Goal: Task Accomplishment & Management: Complete application form

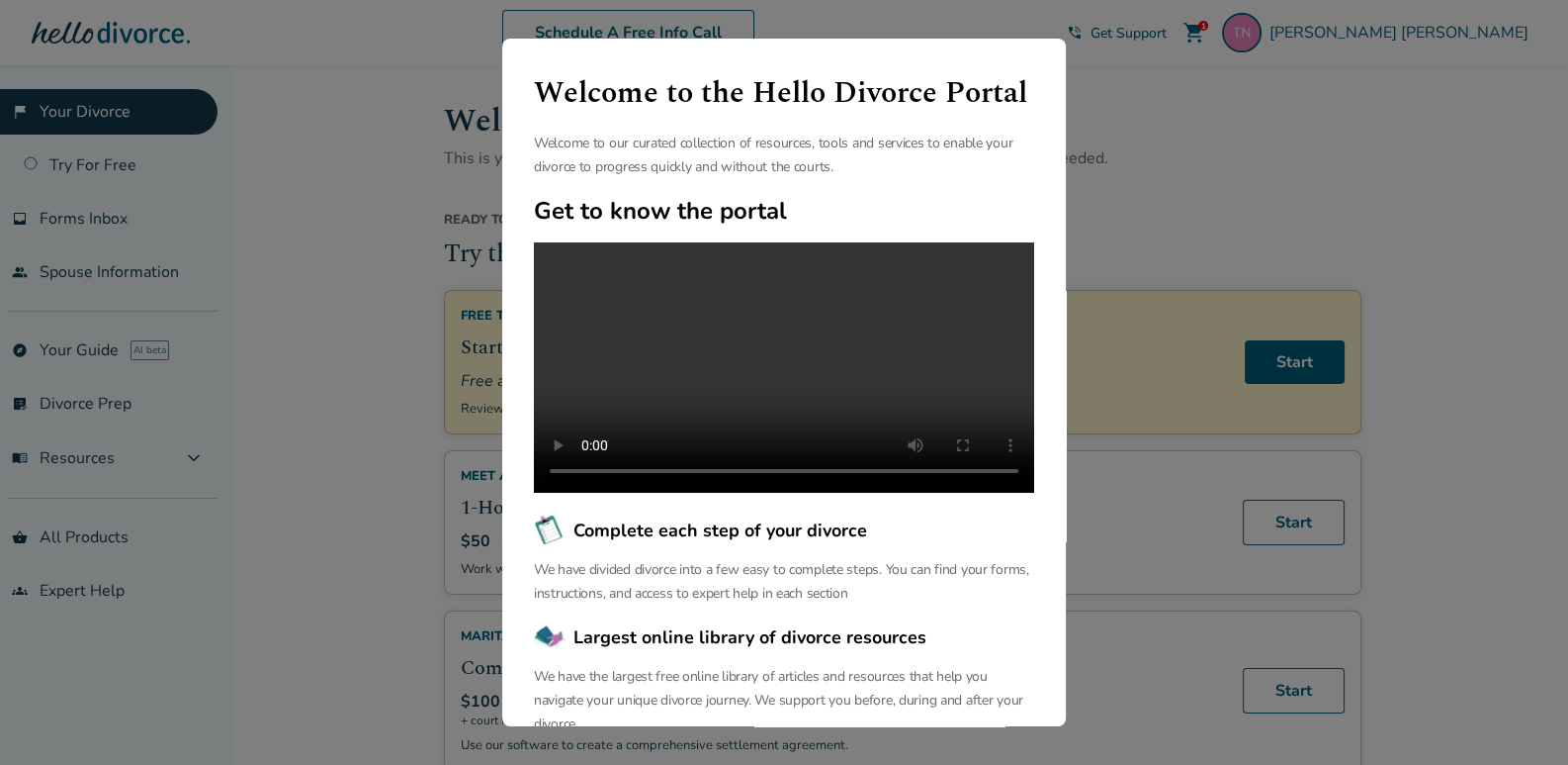
click at [345, 364] on div "Welcome to the Hello Divorce Portal Welcome to our curated collection of resour…" at bounding box center [784, 382] width 1568 height 765
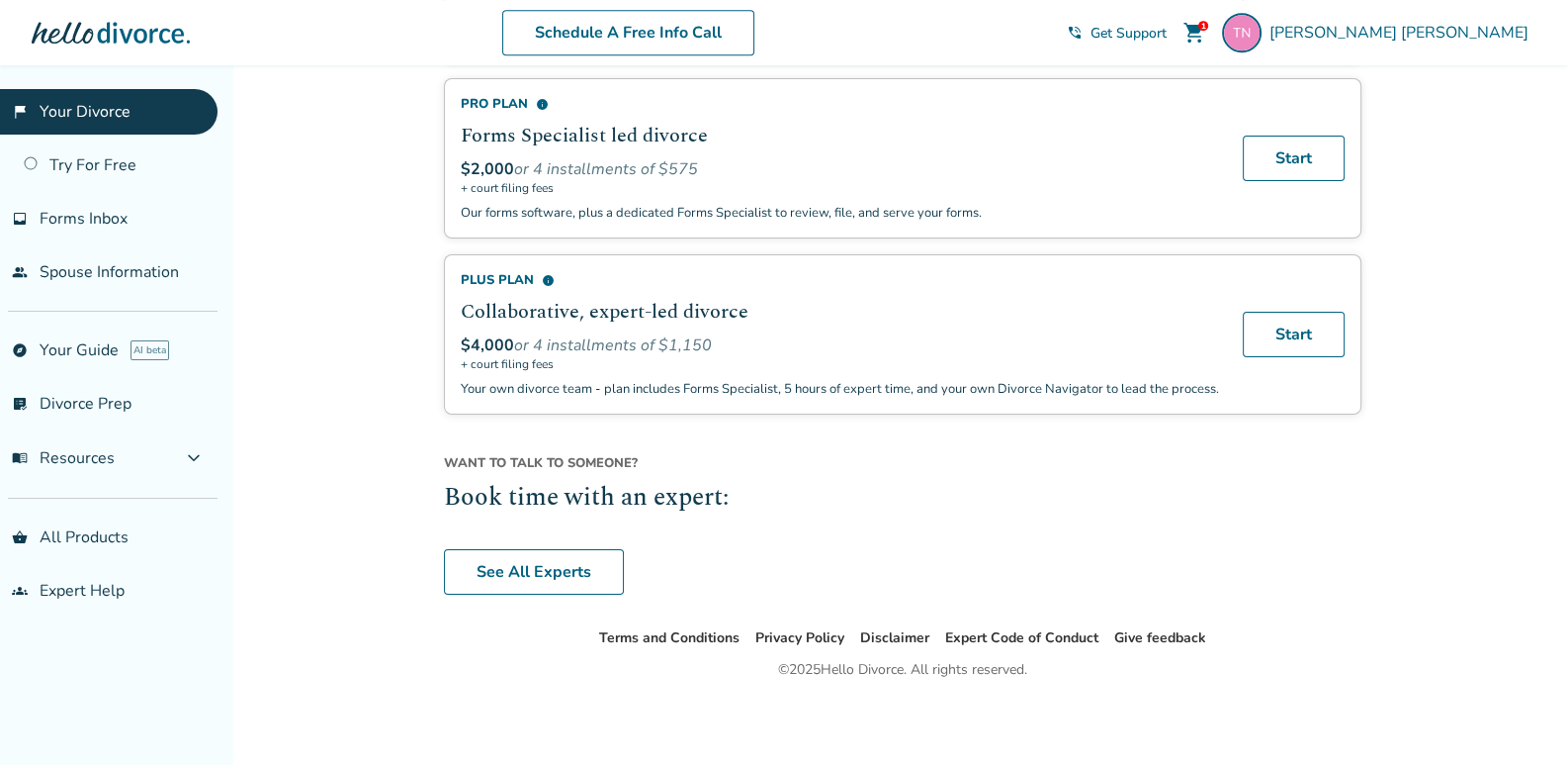
scroll to position [1442, 0]
click at [518, 565] on link "See All Experts" at bounding box center [533, 572] width 180 height 46
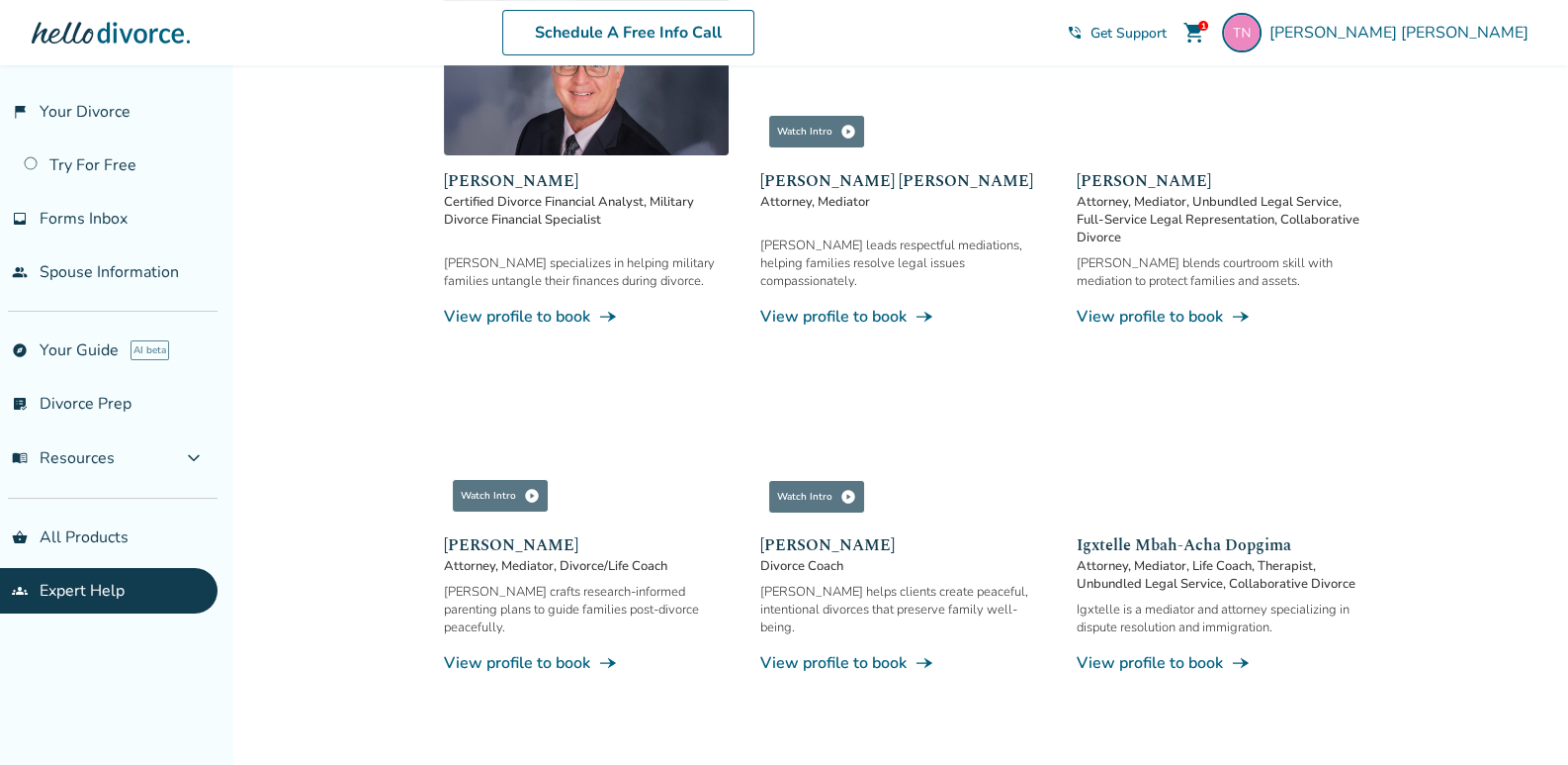
scroll to position [1045, 0]
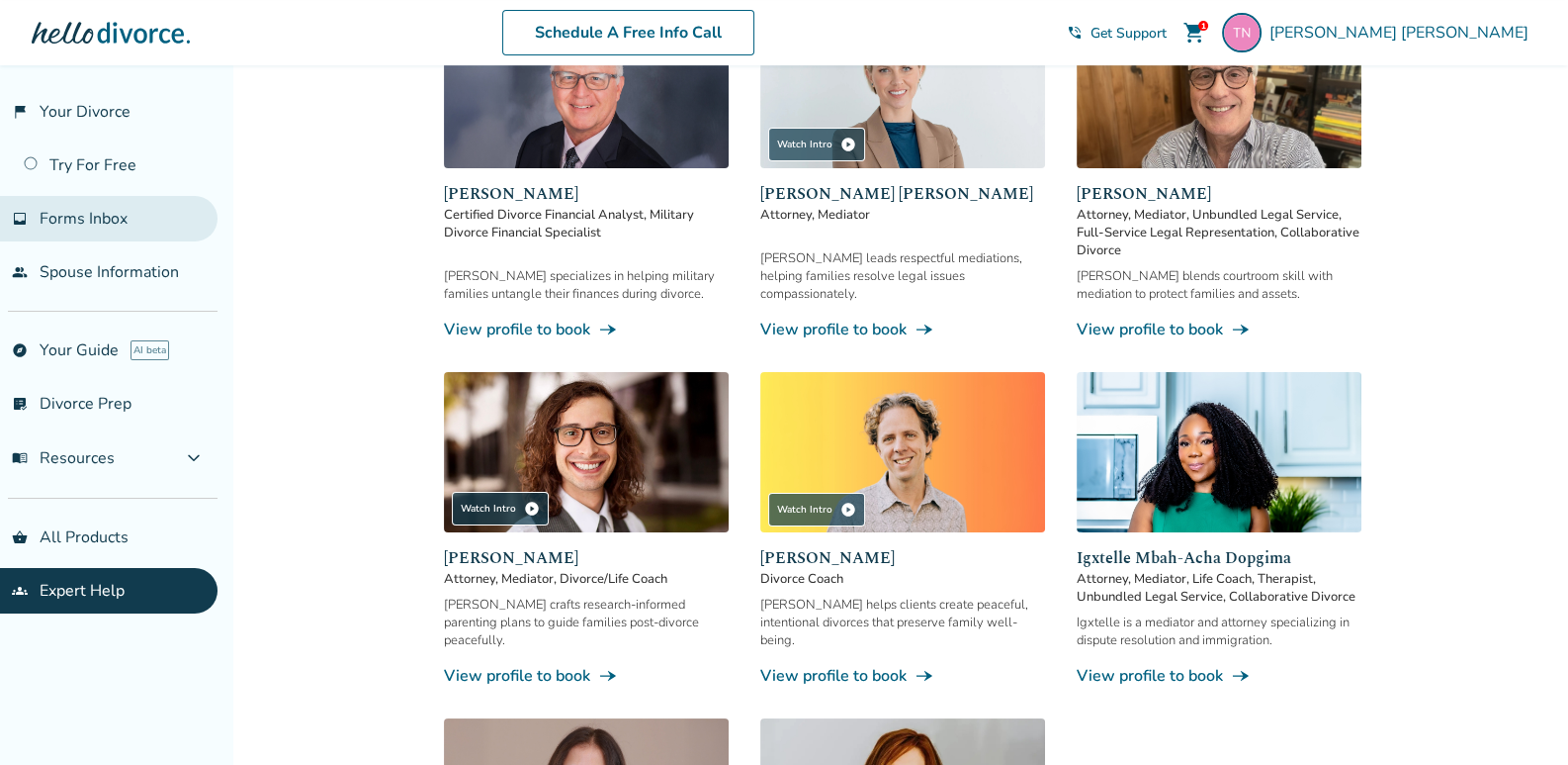
click at [98, 211] on span "Forms Inbox" at bounding box center [83, 219] width 88 height 22
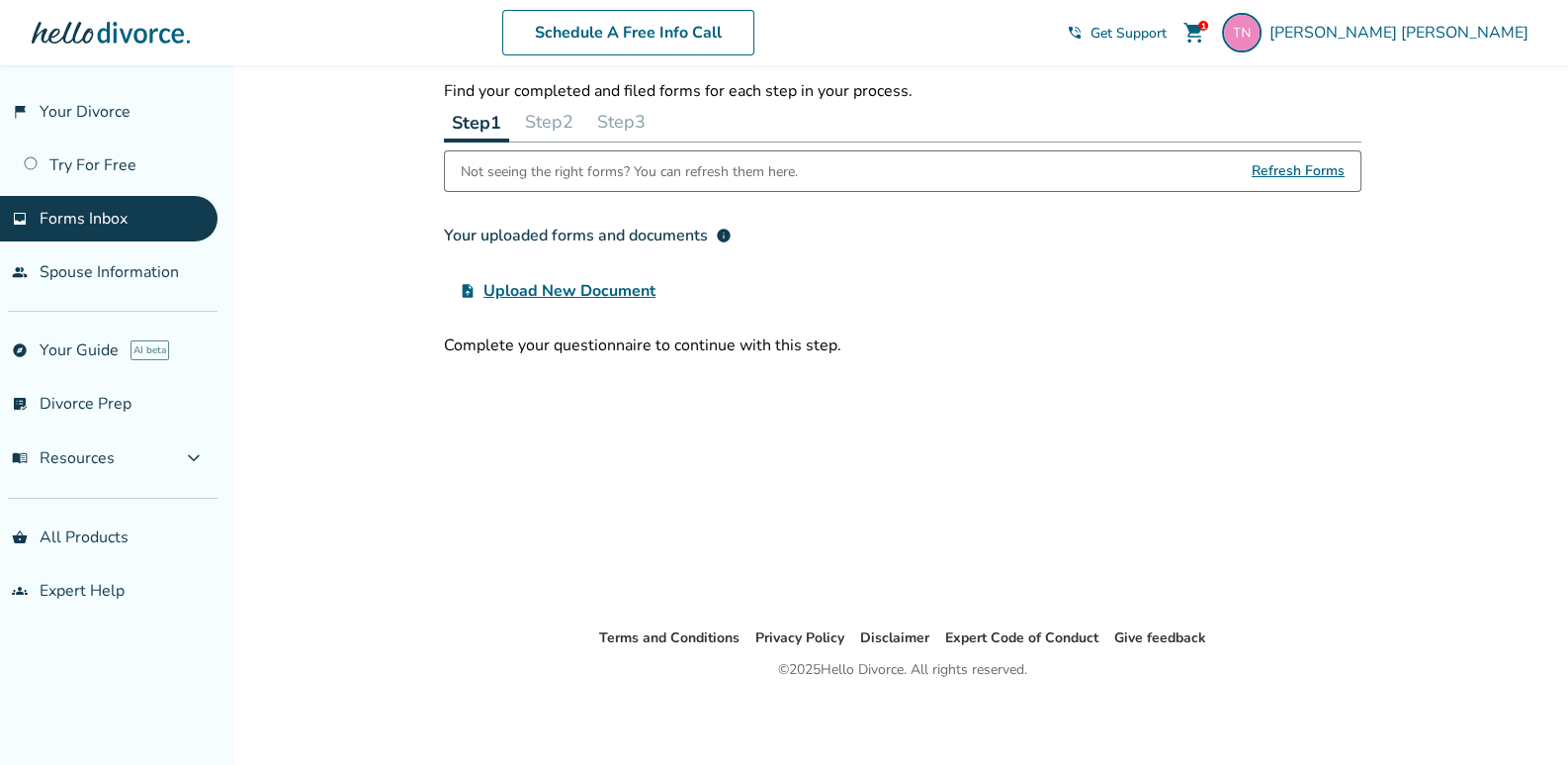
scroll to position [65, 0]
click at [89, 101] on link "flag_2 Your Divorce" at bounding box center [108, 112] width 217 height 46
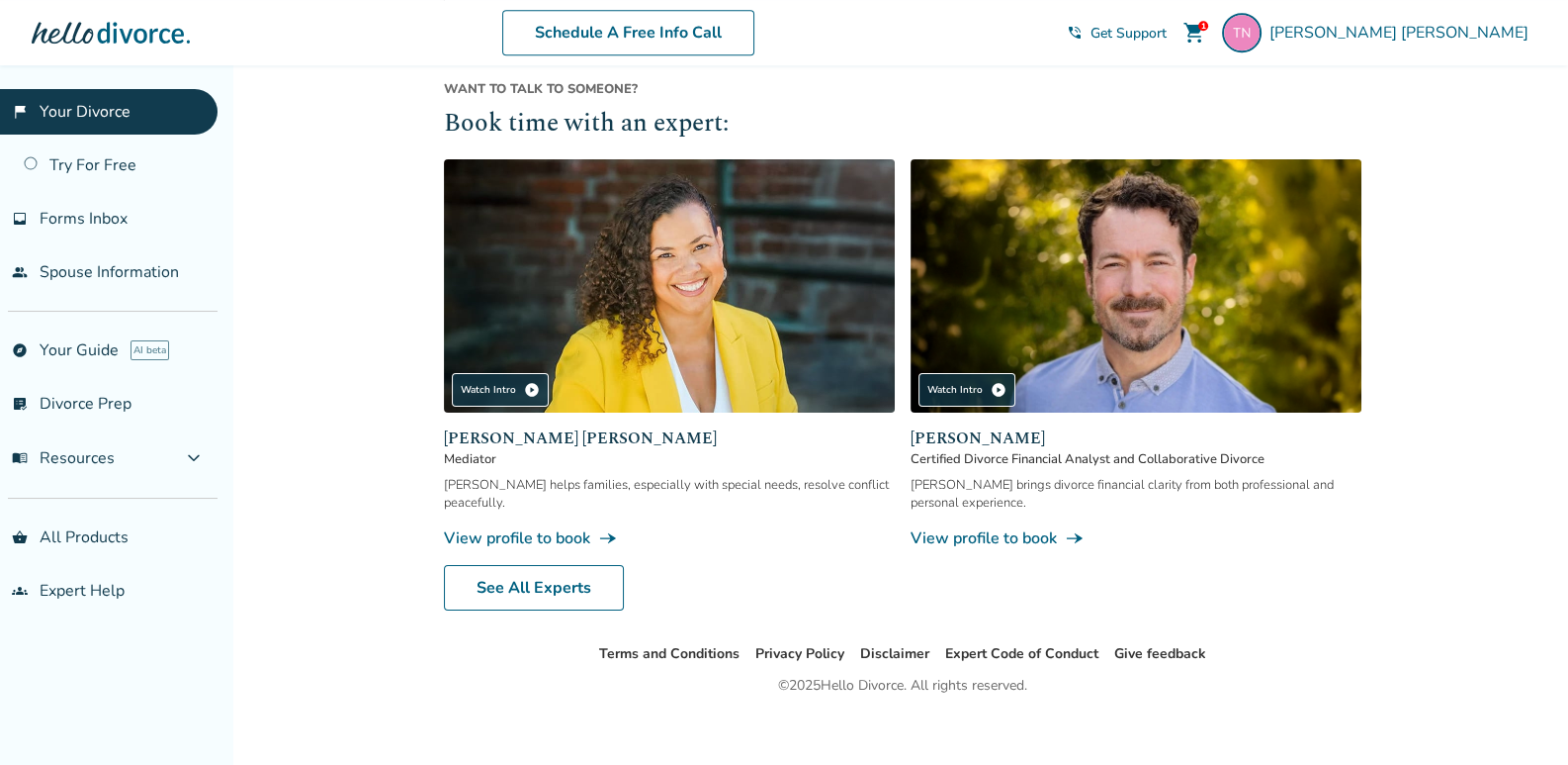
scroll to position [1832, 0]
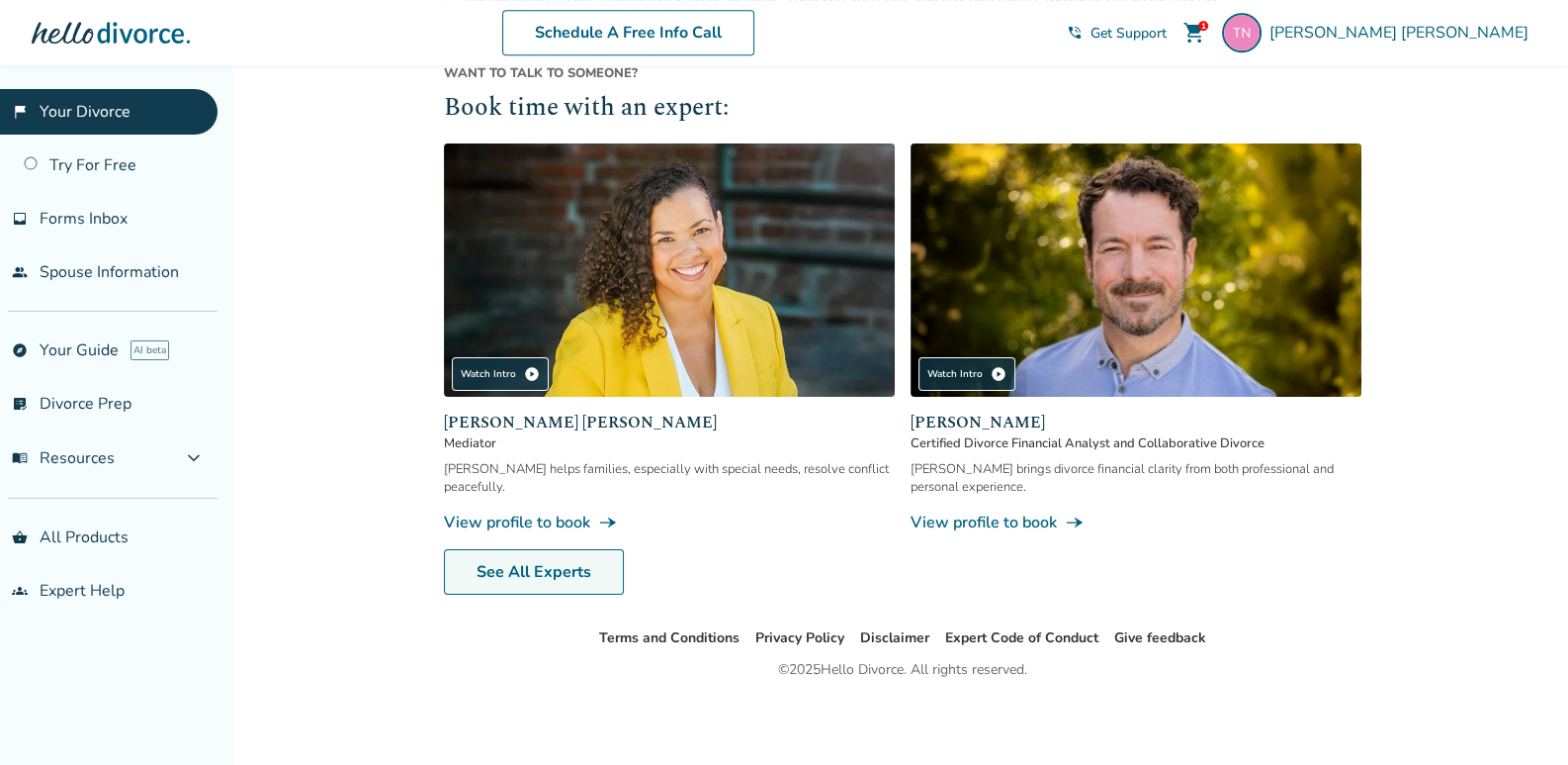
click at [527, 581] on link "See All Experts" at bounding box center [533, 572] width 180 height 46
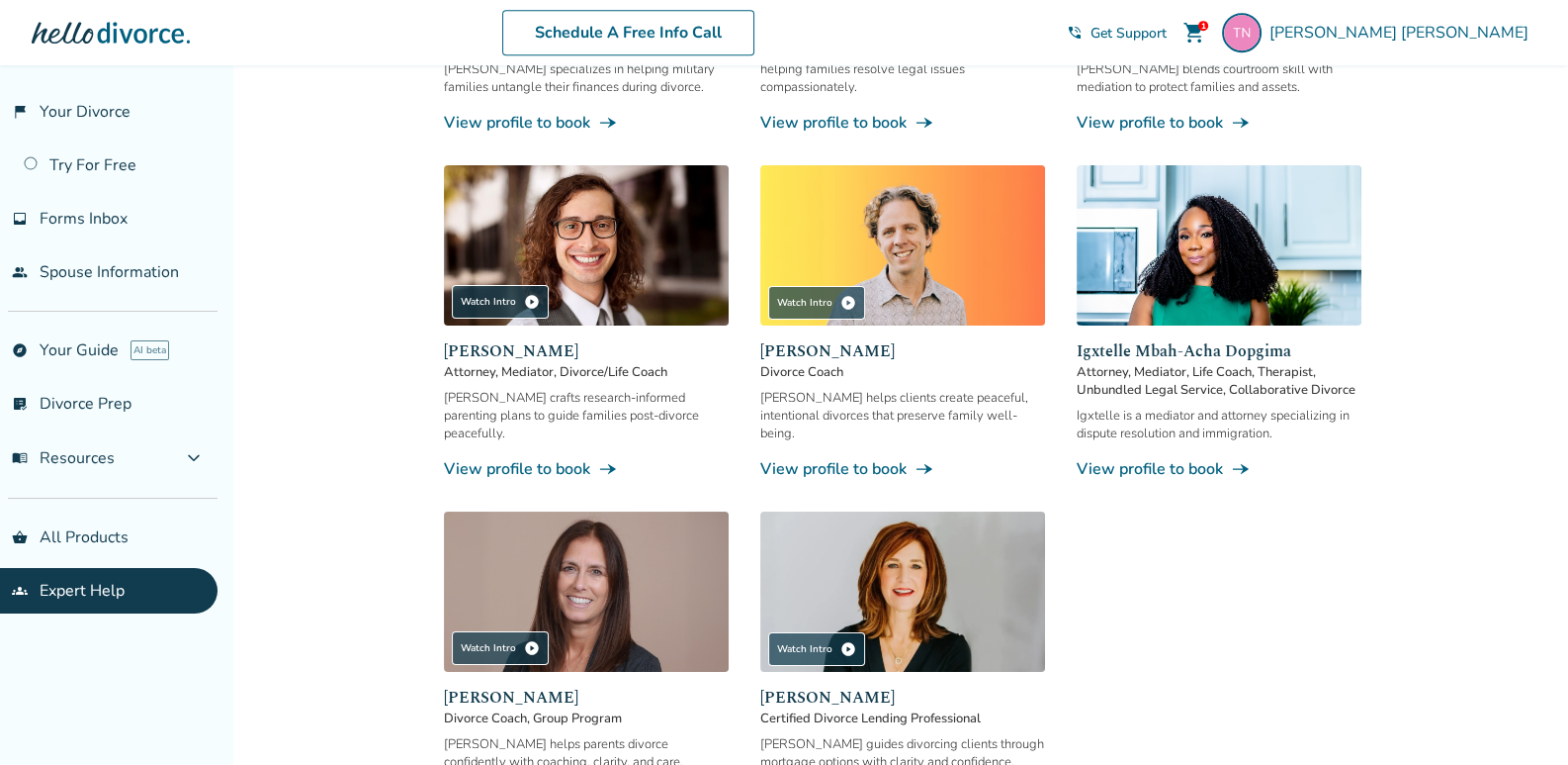
scroll to position [1153, 0]
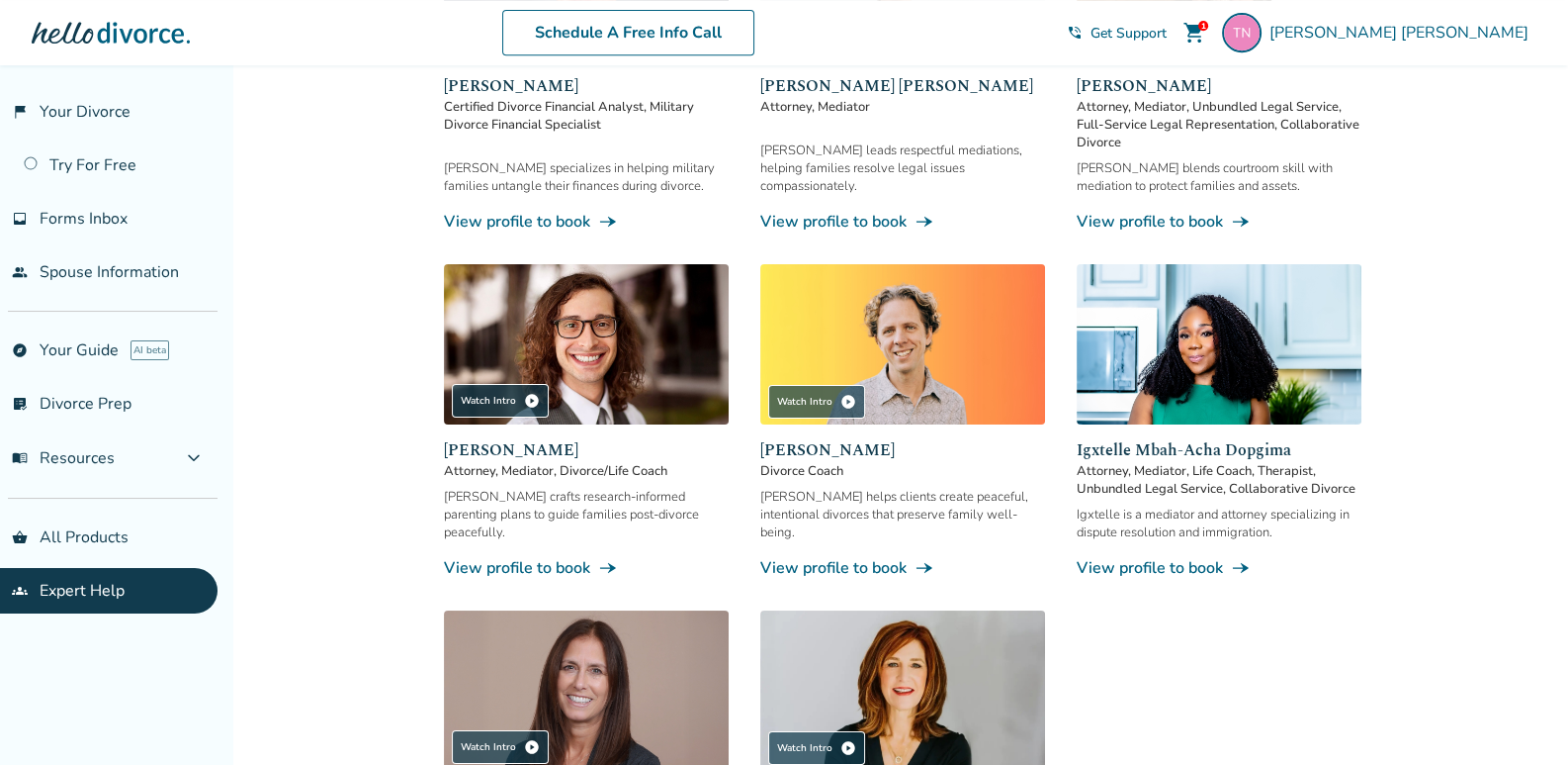
click at [548, 374] on img at bounding box center [586, 344] width 285 height 160
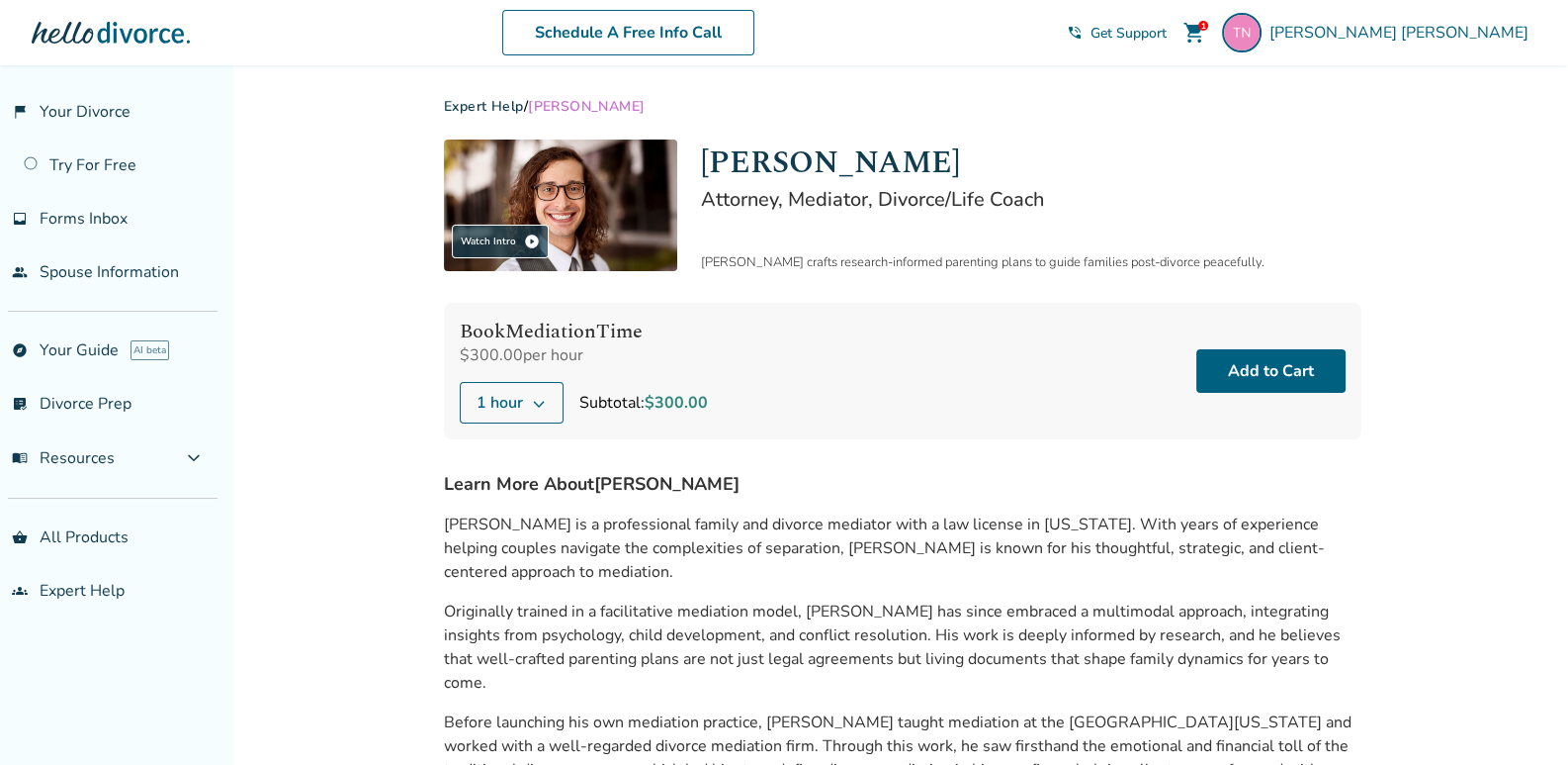
click at [1207, 26] on span "shopping_cart" at bounding box center [1195, 33] width 24 height 24
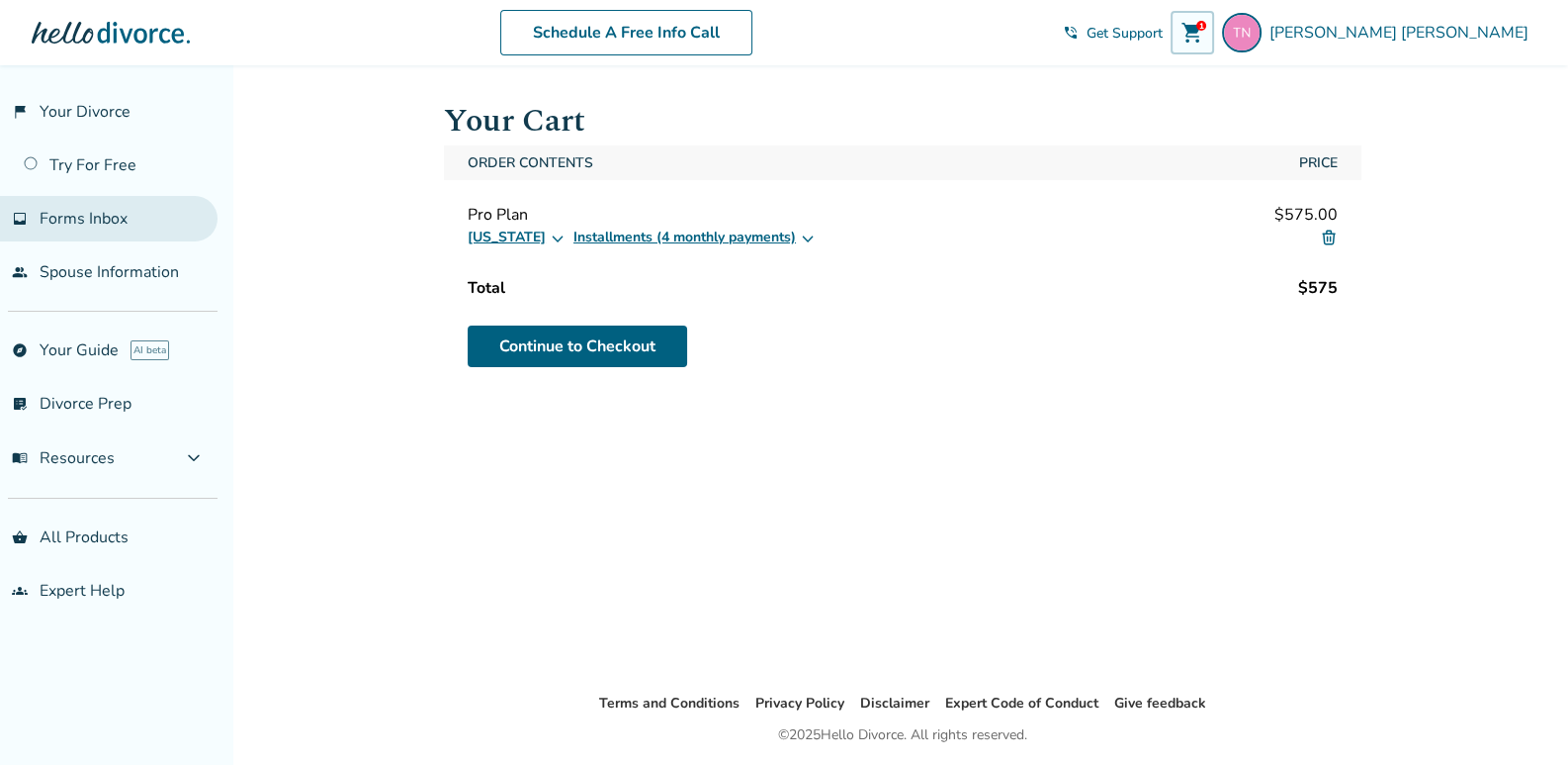
click at [60, 205] on link "inbox Forms Inbox" at bounding box center [108, 219] width 217 height 46
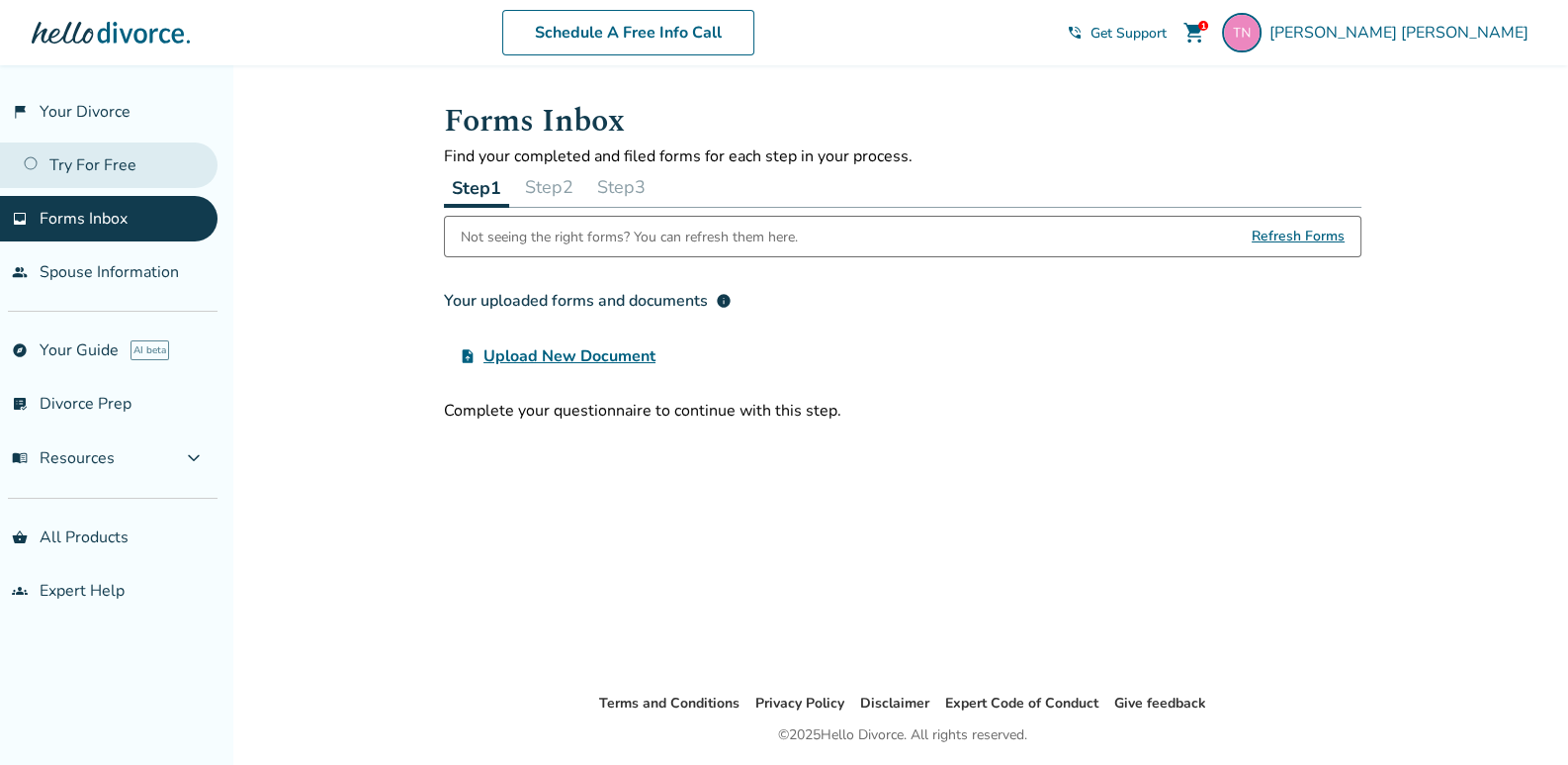
click at [74, 170] on link "Try For Free" at bounding box center [108, 165] width 217 height 46
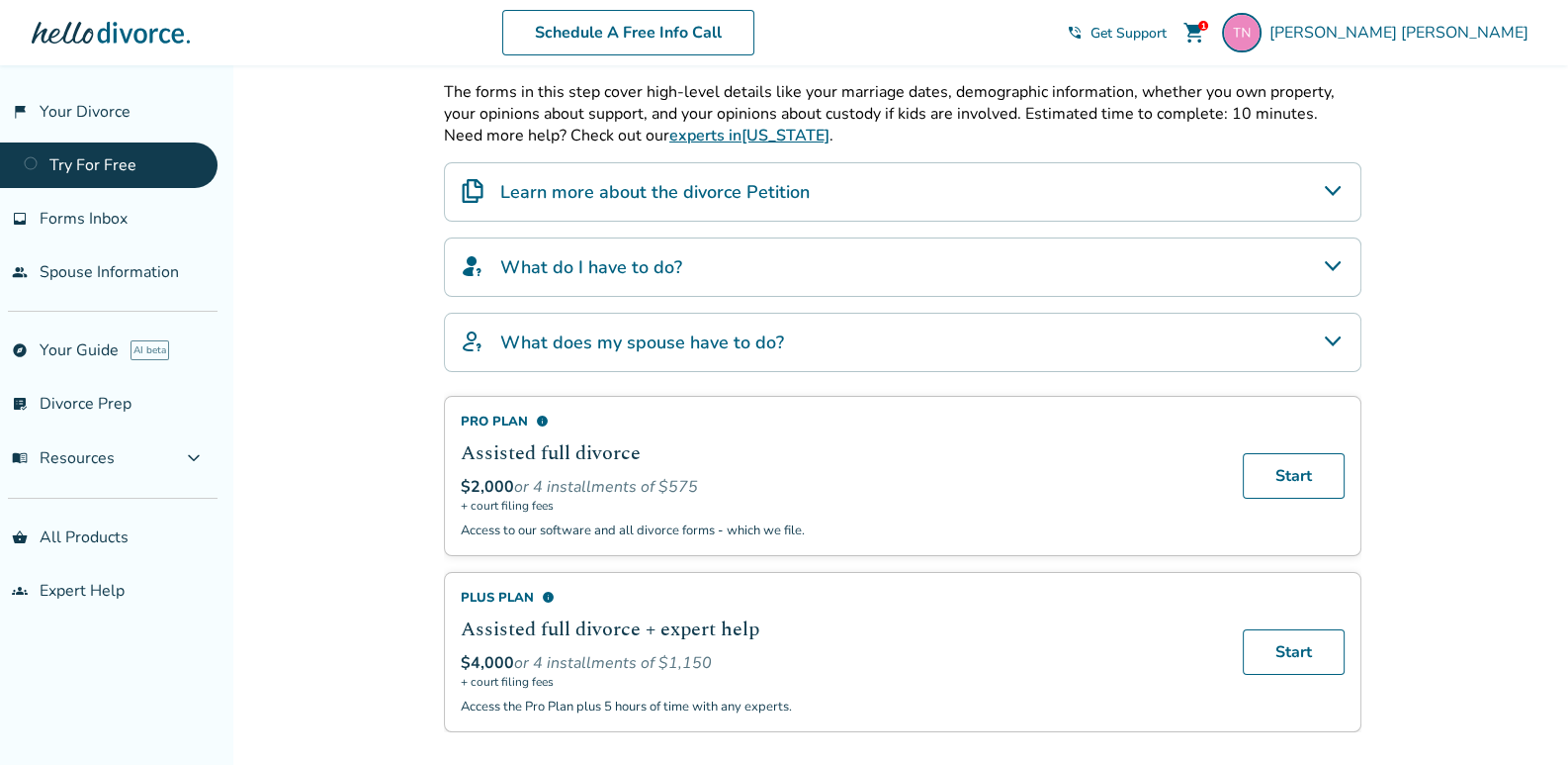
scroll to position [394, 0]
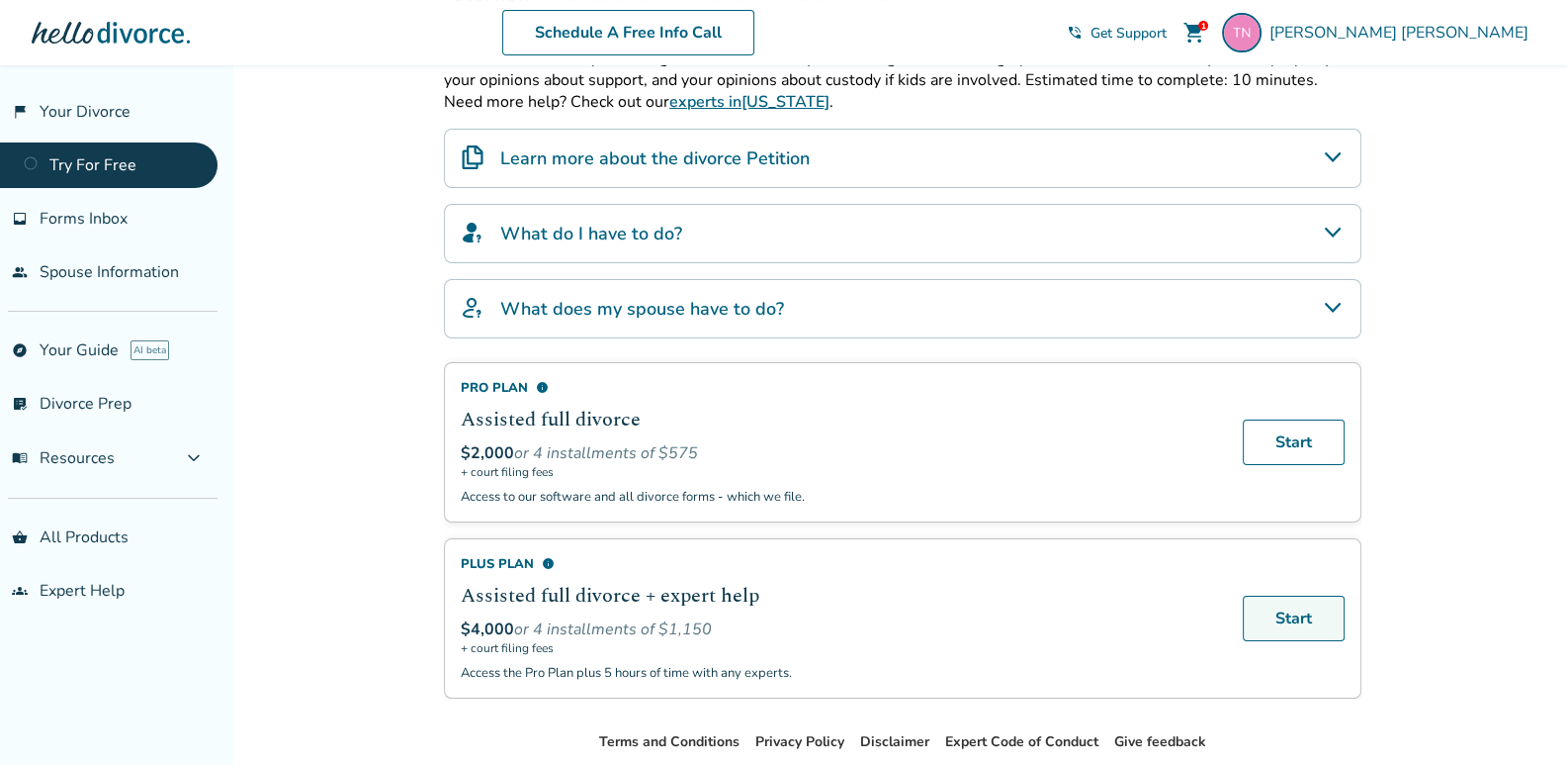
click at [1289, 609] on link "Start" at bounding box center [1293, 618] width 102 height 46
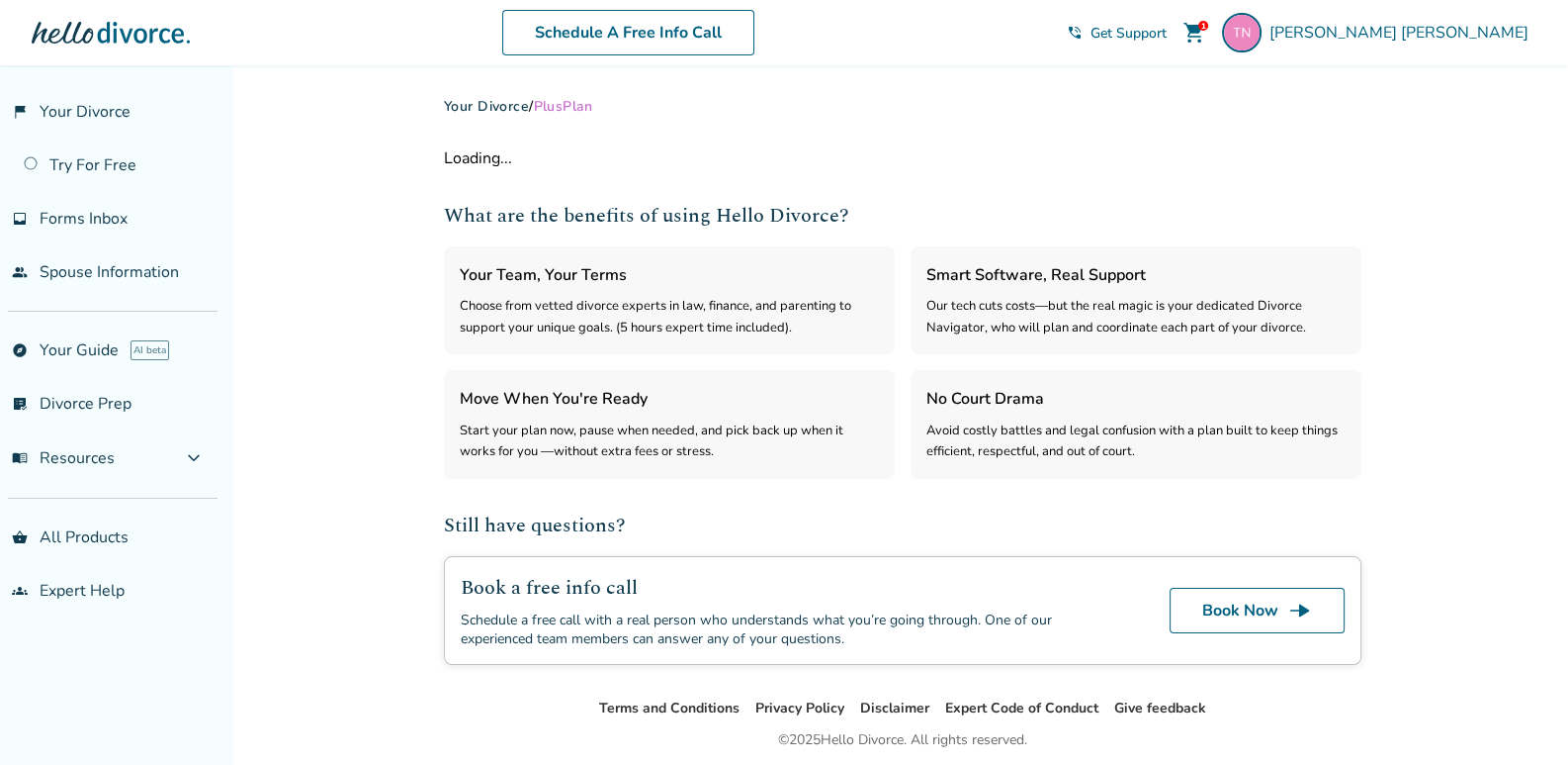
select select "***"
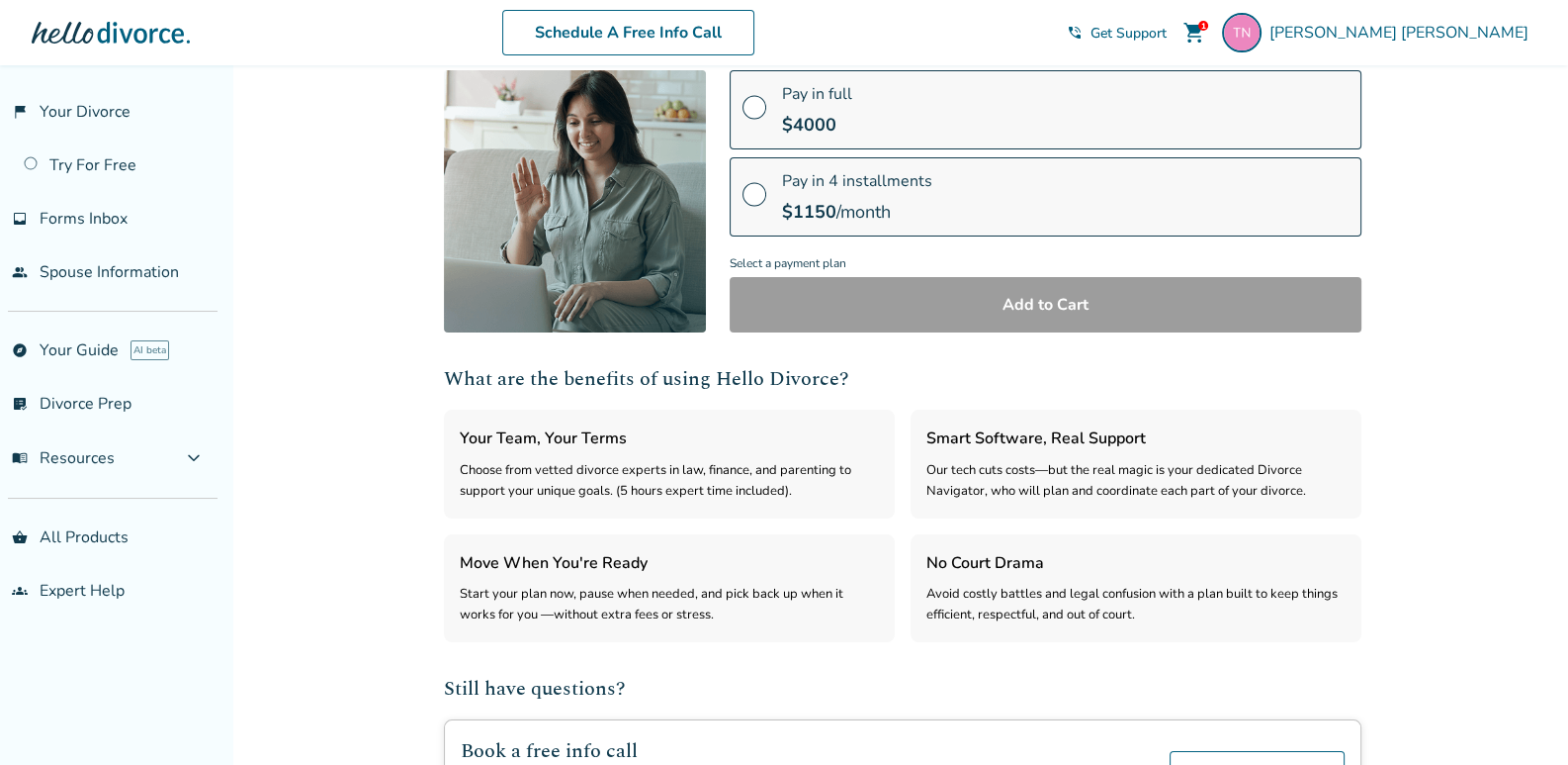
scroll to position [274, 0]
